Goal: Information Seeking & Learning: Understand process/instructions

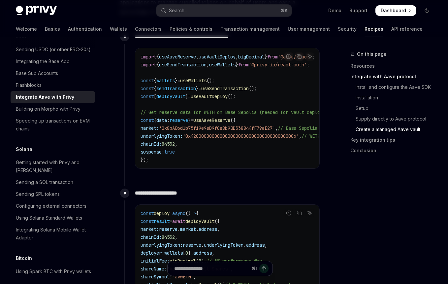
scroll to position [1239, 0]
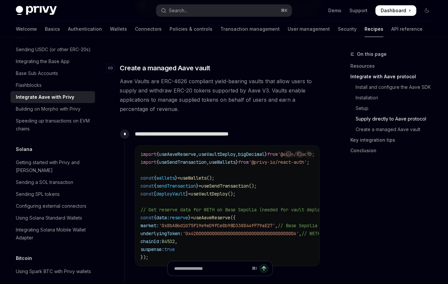
click at [140, 73] on span "Create a managed Aave vault" at bounding box center [165, 67] width 90 height 9
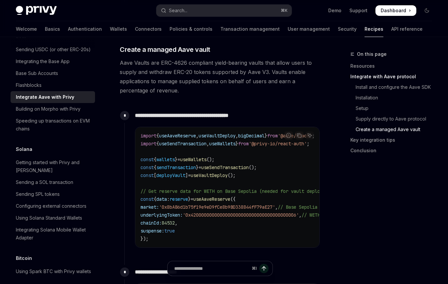
click at [212, 233] on code "import { useAaveReserve , useVaultDeploy , bigDecimal } from '@aave/react' ; im…" at bounding box center [245, 187] width 211 height 111
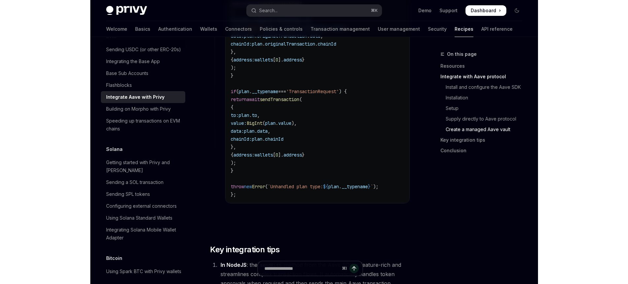
scroll to position [2463, 0]
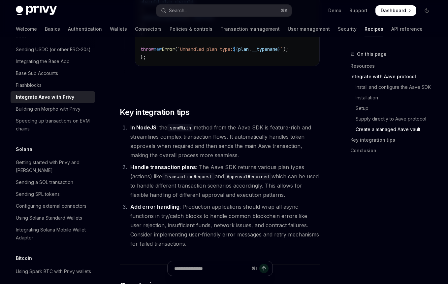
type textarea "*"
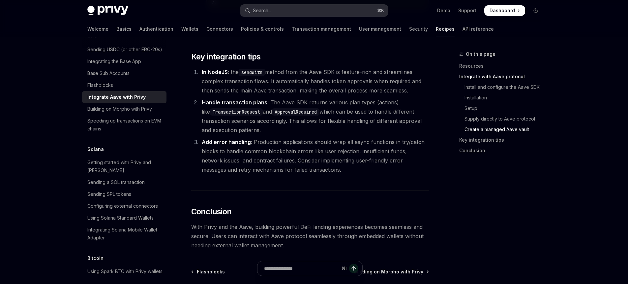
click at [282, 8] on button "Search... ⌘ K" at bounding box center [314, 11] width 148 height 12
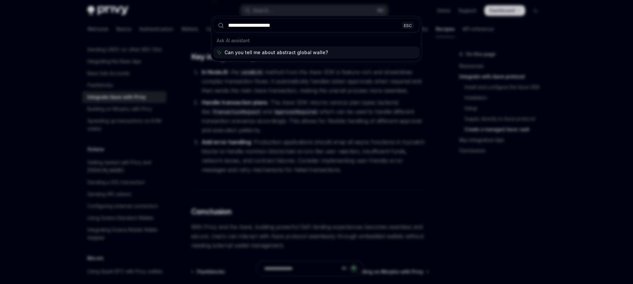
type input "**********"
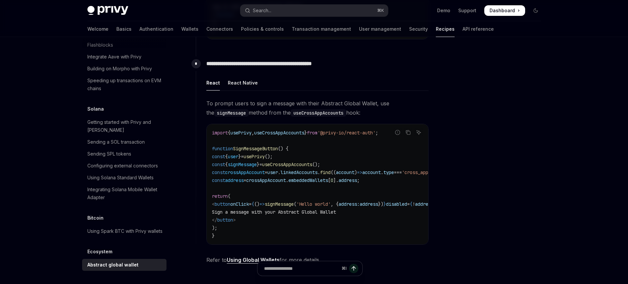
scroll to position [385, 0]
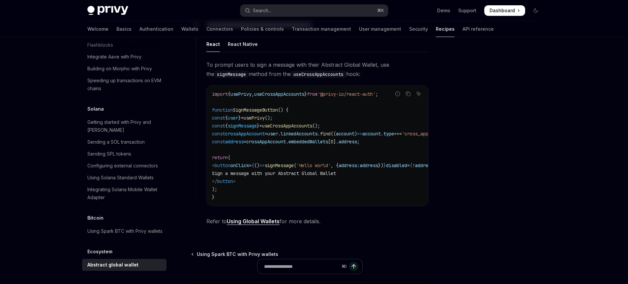
click at [269, 224] on link "Using Global Wallets" at bounding box center [253, 221] width 53 height 7
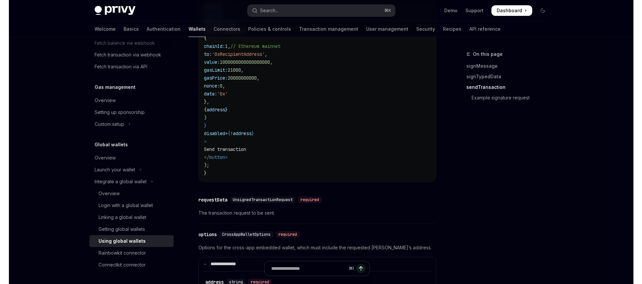
scroll to position [817, 0]
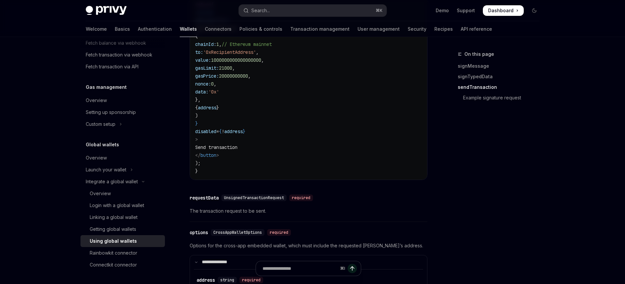
type textarea "*"
